Goal: Book appointment/travel/reservation

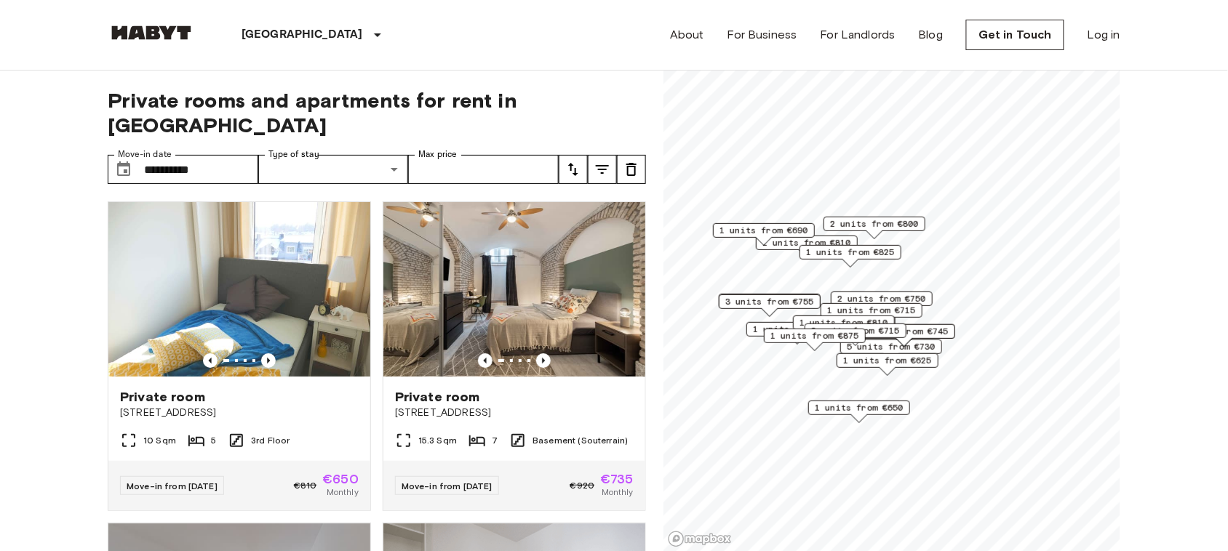
scroll to position [2009, 0]
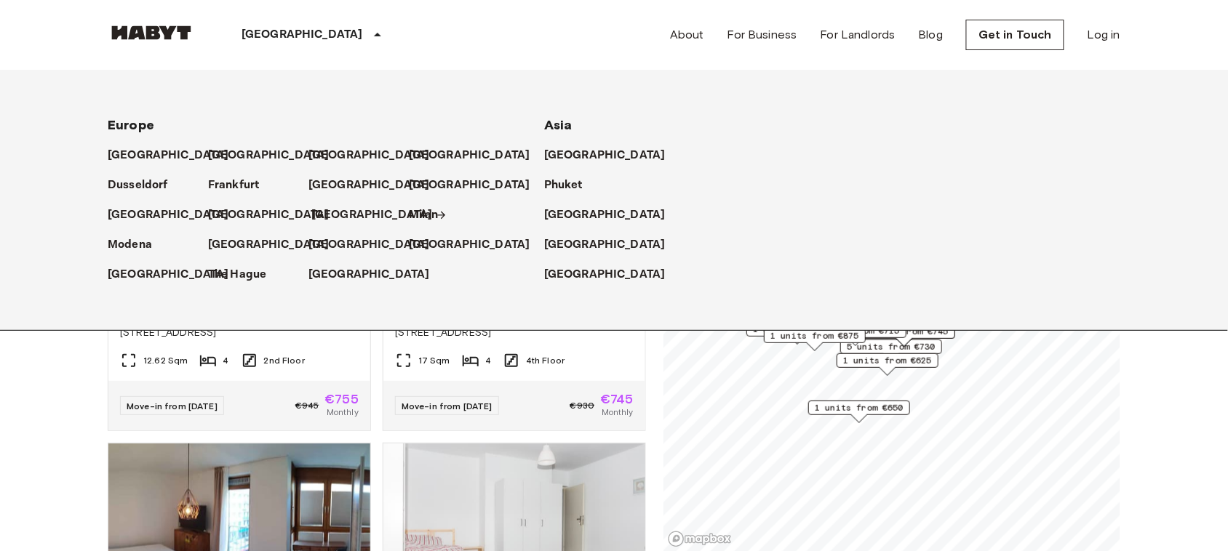
click at [321, 218] on p "[GEOGRAPHIC_DATA]" at bounding box center [371, 215] width 121 height 17
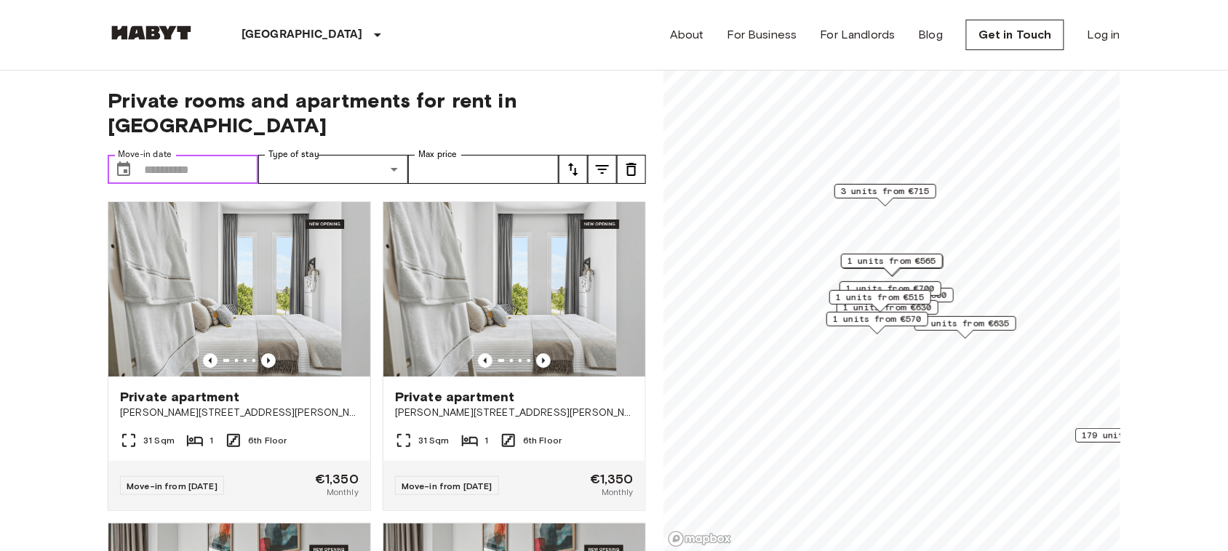
click at [231, 155] on input "Move-in date" at bounding box center [201, 169] width 114 height 29
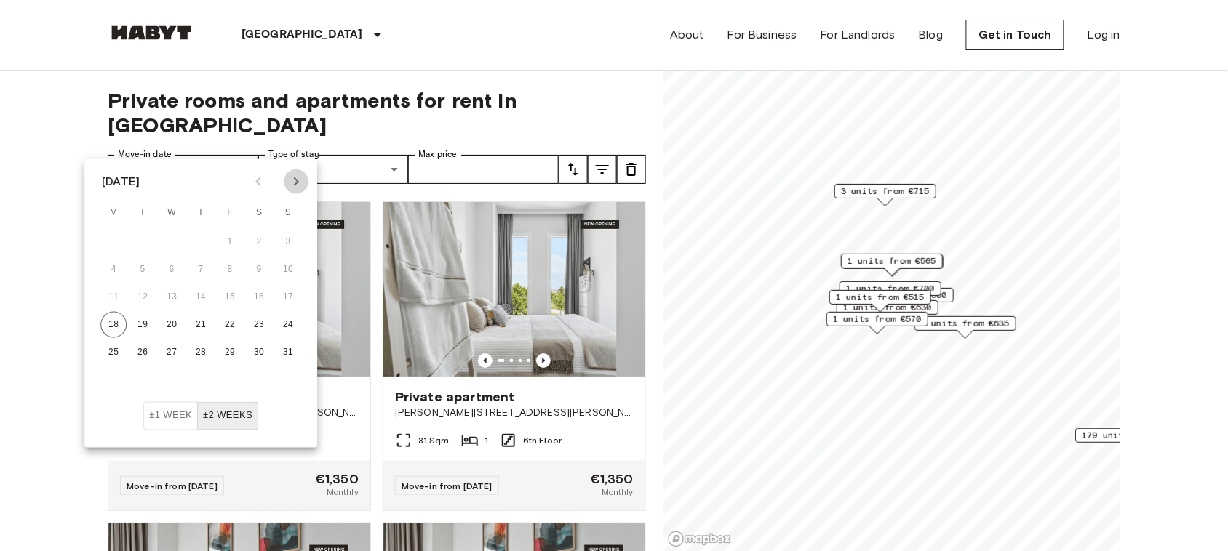
click at [290, 176] on icon "Next month" at bounding box center [295, 181] width 17 height 17
click at [175, 242] on button "1" at bounding box center [172, 242] width 26 height 26
type input "**********"
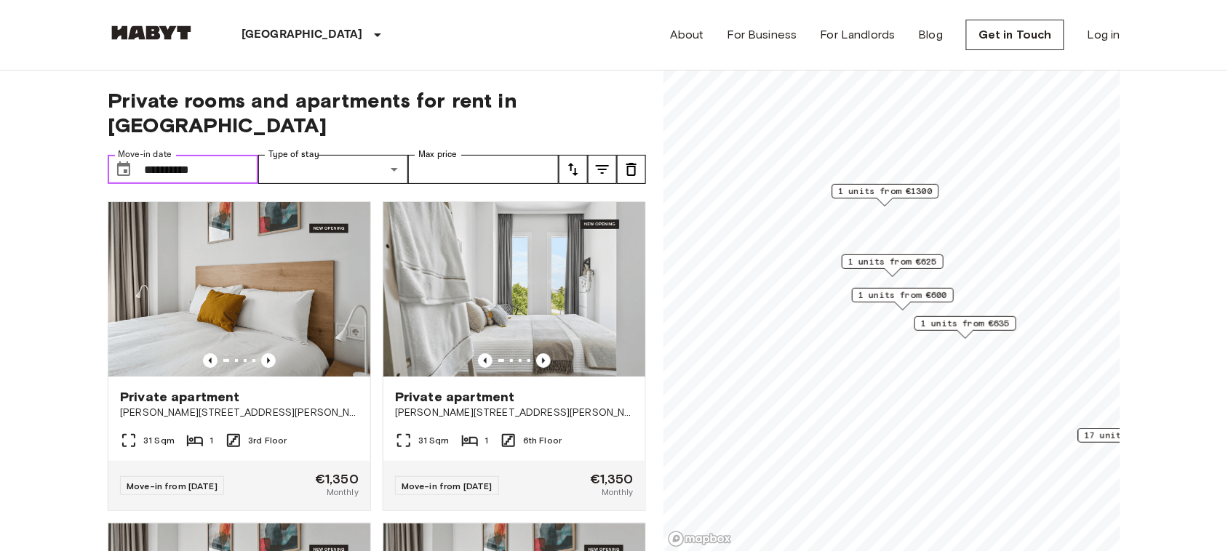
click at [237, 155] on input "**********" at bounding box center [201, 169] width 114 height 29
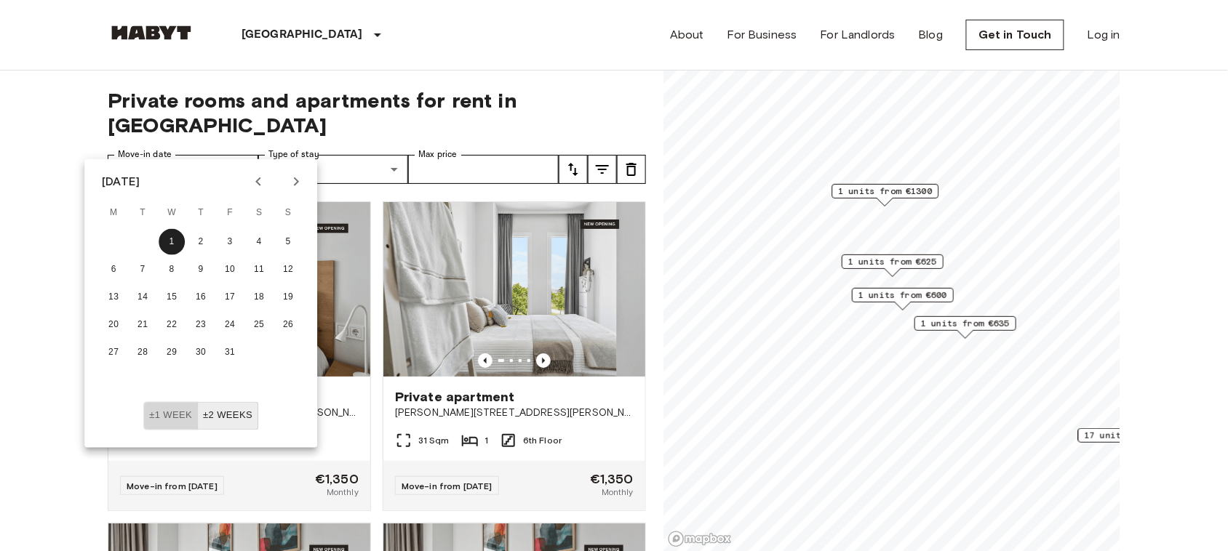
click at [187, 410] on button "±1 week" at bounding box center [170, 416] width 55 height 28
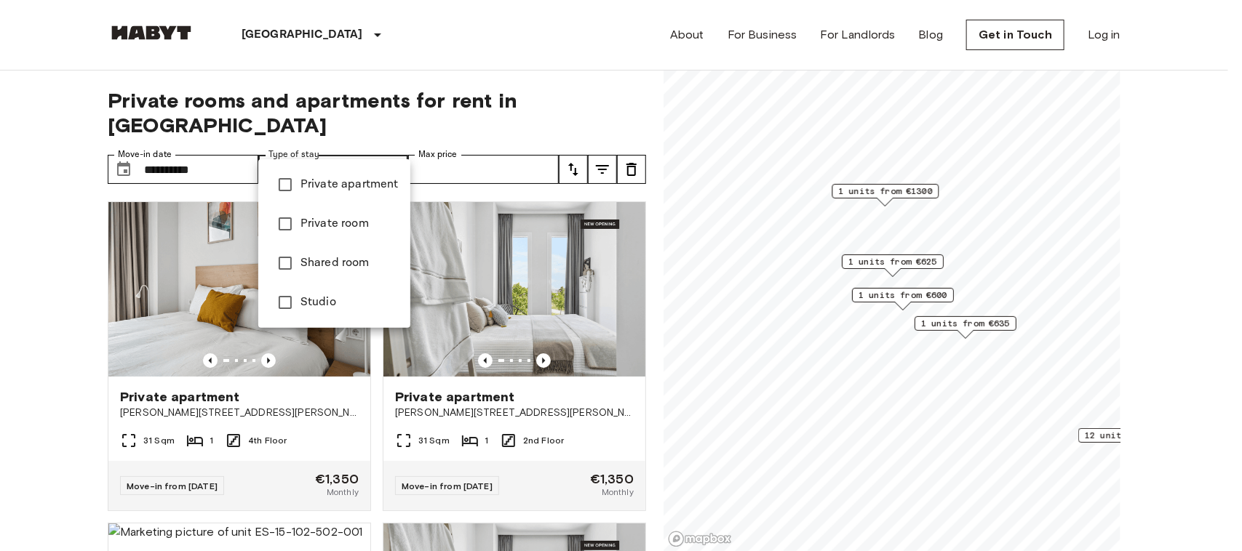
click at [355, 212] on li "Private room" at bounding box center [334, 223] width 152 height 39
type input "**********"
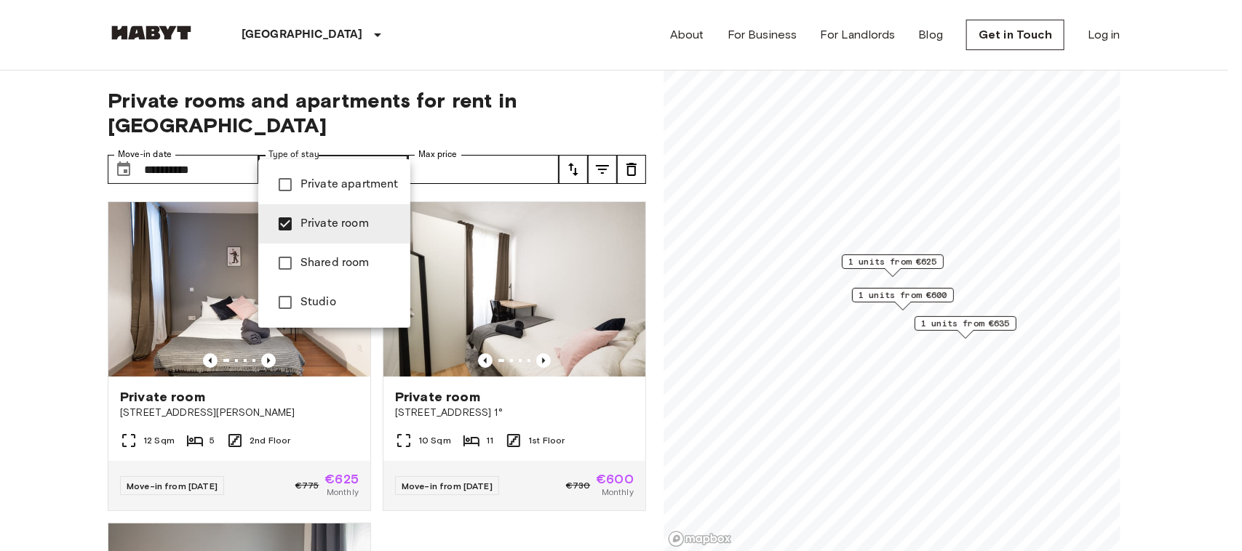
click at [480, 507] on div at bounding box center [621, 275] width 1242 height 551
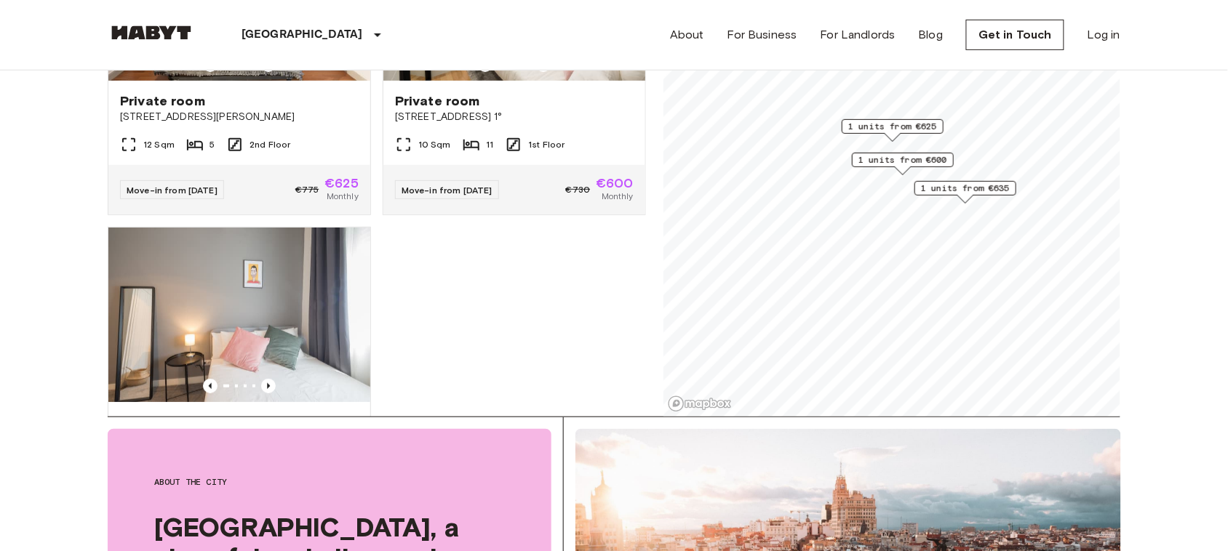
scroll to position [316, 0]
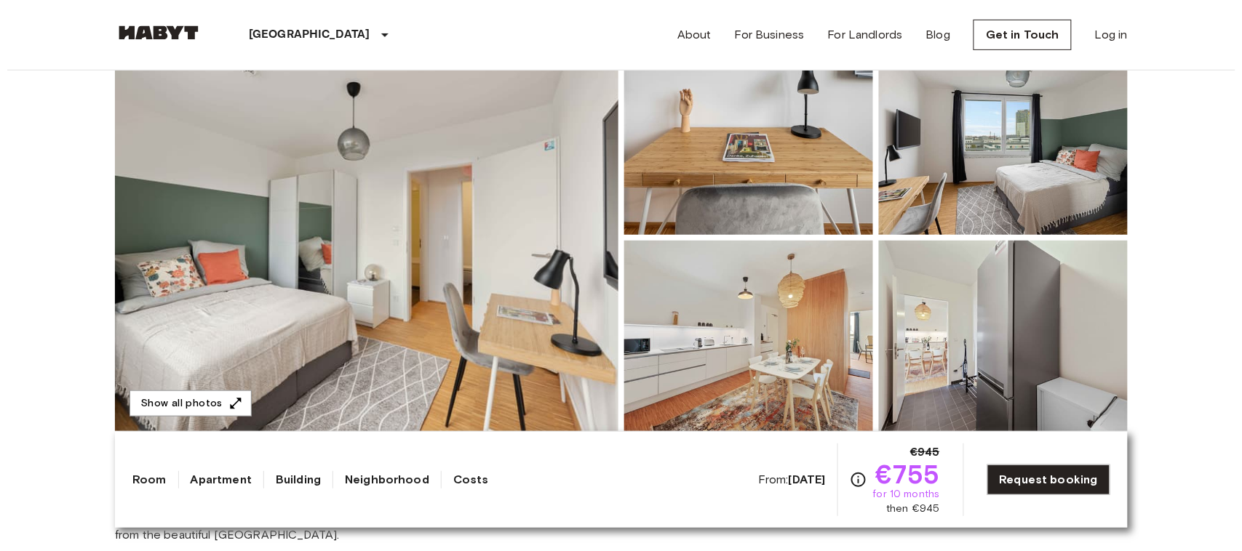
scroll to position [158, 0]
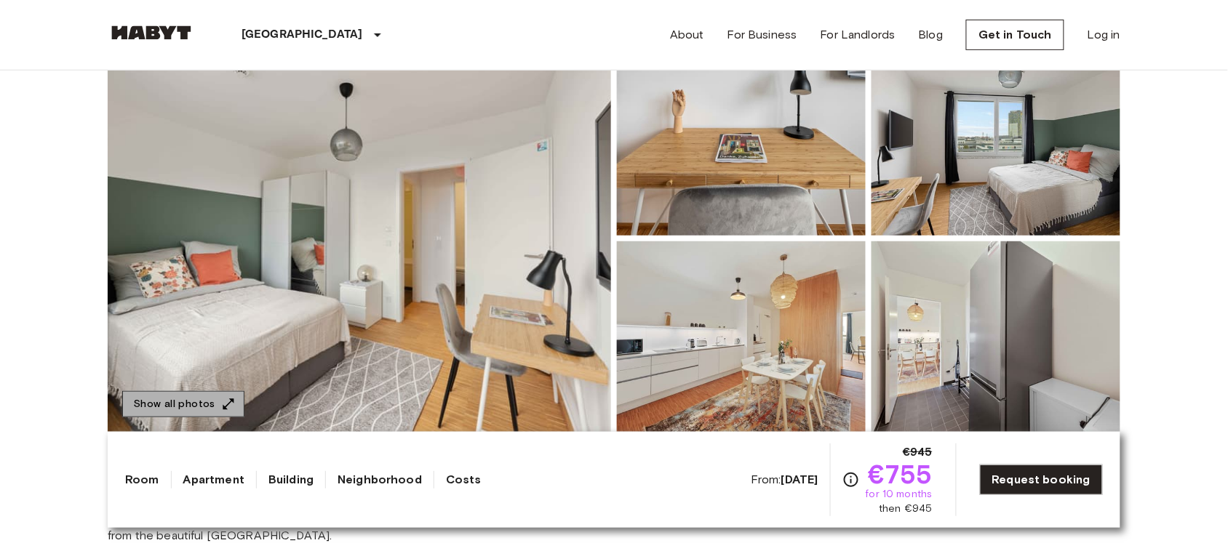
click at [188, 402] on button "Show all photos" at bounding box center [183, 404] width 122 height 27
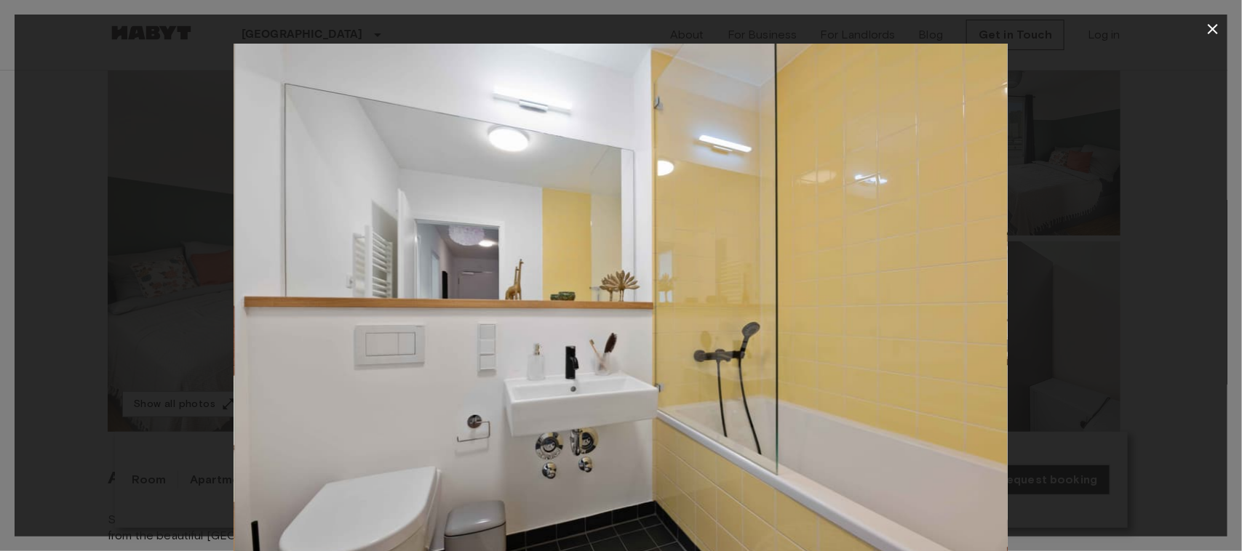
drag, startPoint x: 543, startPoint y: 550, endPoint x: 546, endPoint y: 557, distance: 7.5
click at [551, 362] on img at bounding box center [620, 302] width 773 height 516
click at [593, 228] on img at bounding box center [620, 302] width 773 height 516
